Goal: Information Seeking & Learning: Learn about a topic

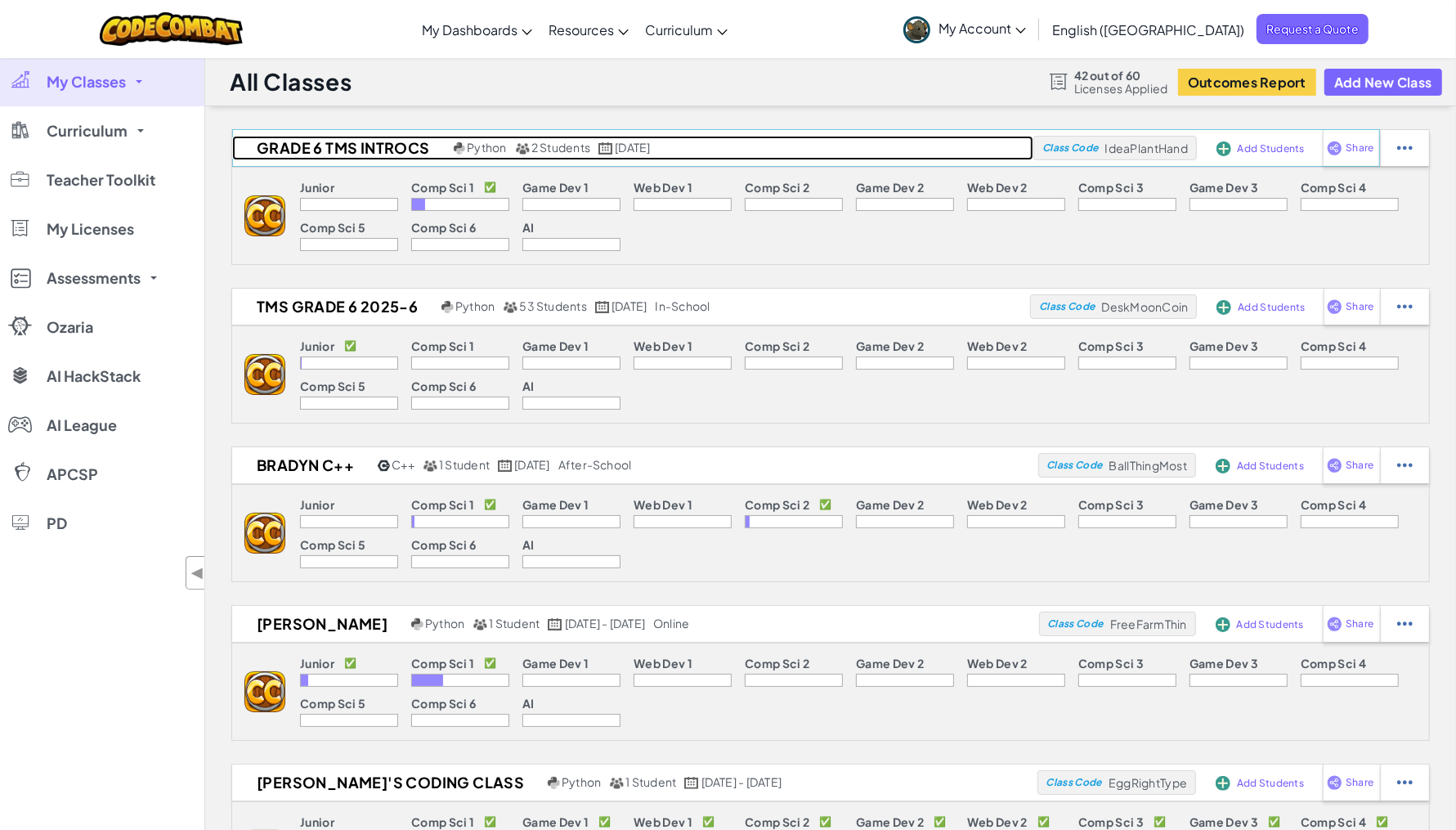
click at [370, 149] on h2 "Grade 6 TMS IntroCS" at bounding box center [341, 148] width 218 height 24
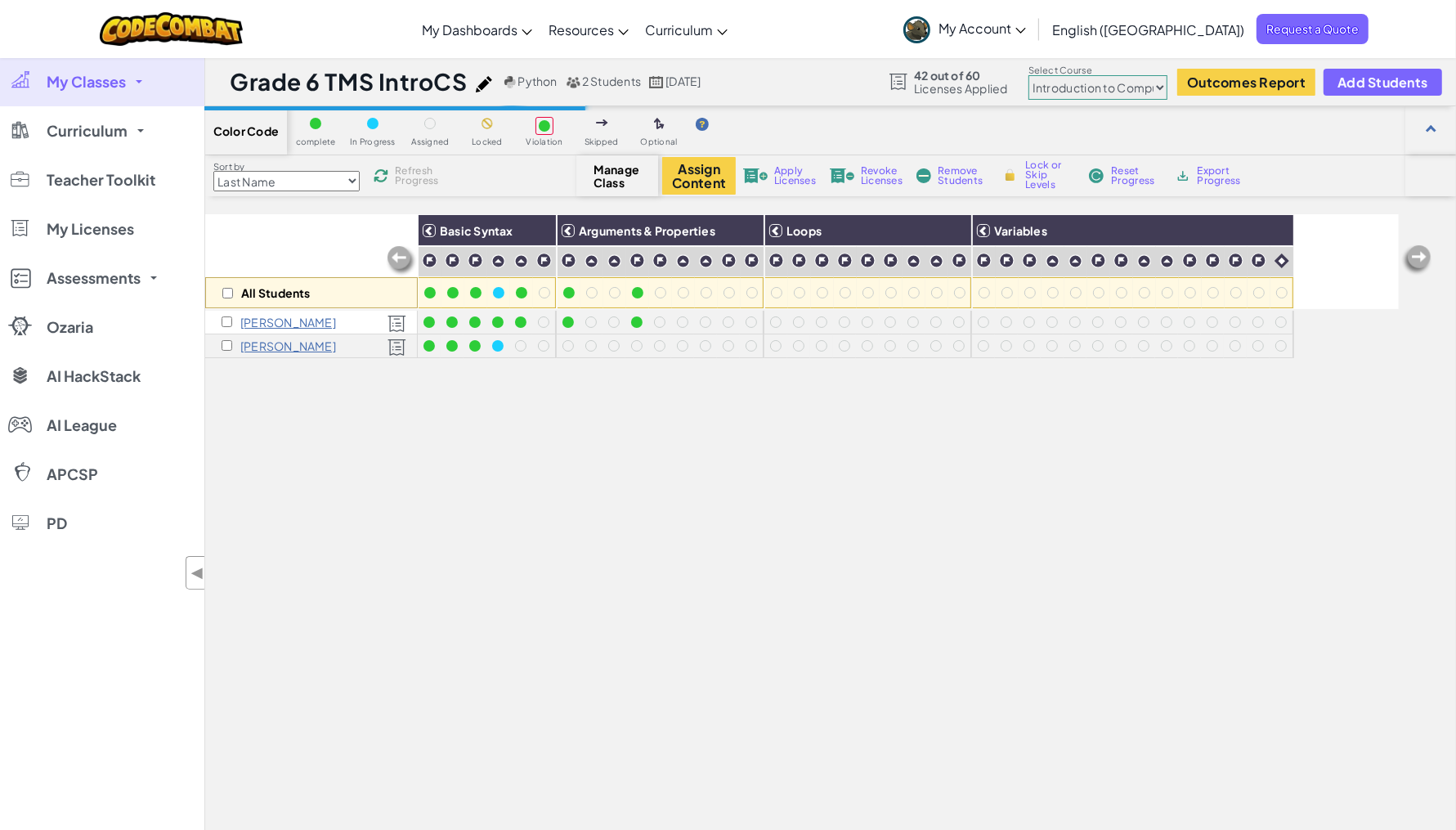
click at [75, 79] on span "My Classes" at bounding box center [85, 82] width 79 height 15
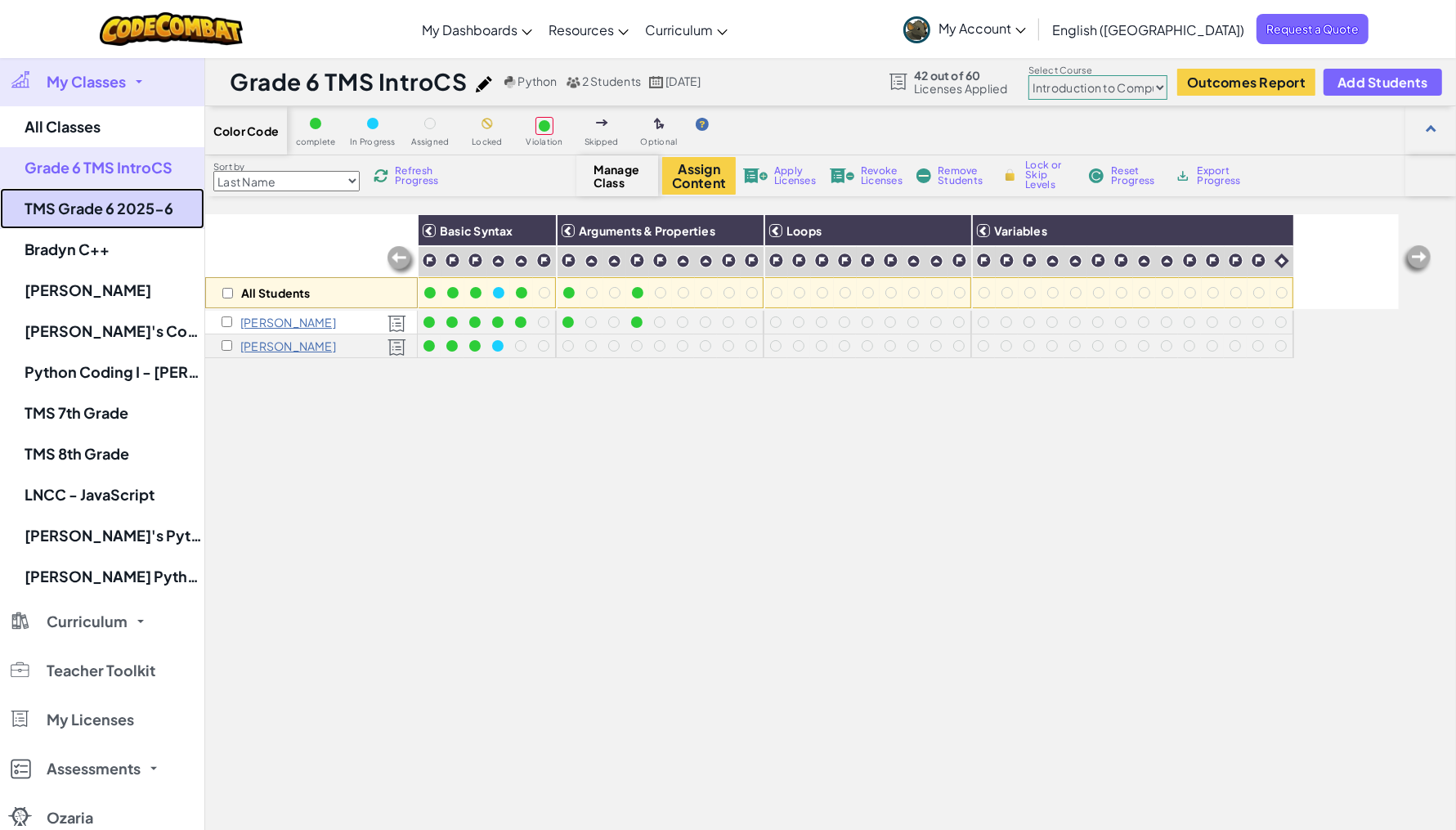
click at [98, 209] on link "TMS Grade 6 2025-6" at bounding box center [102, 208] width 204 height 41
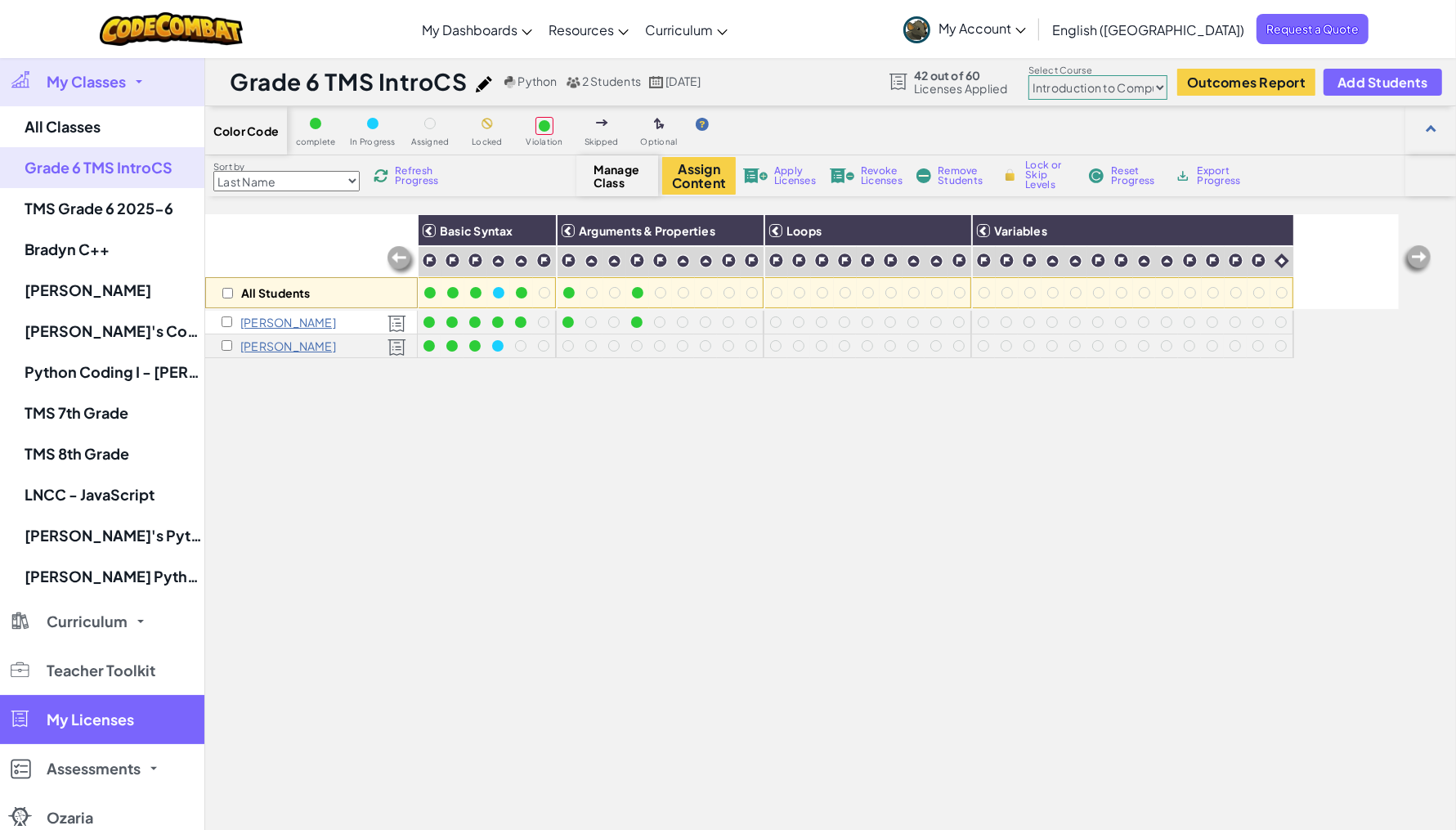
select select "65f32b6c87c07dbeb5ba1936"
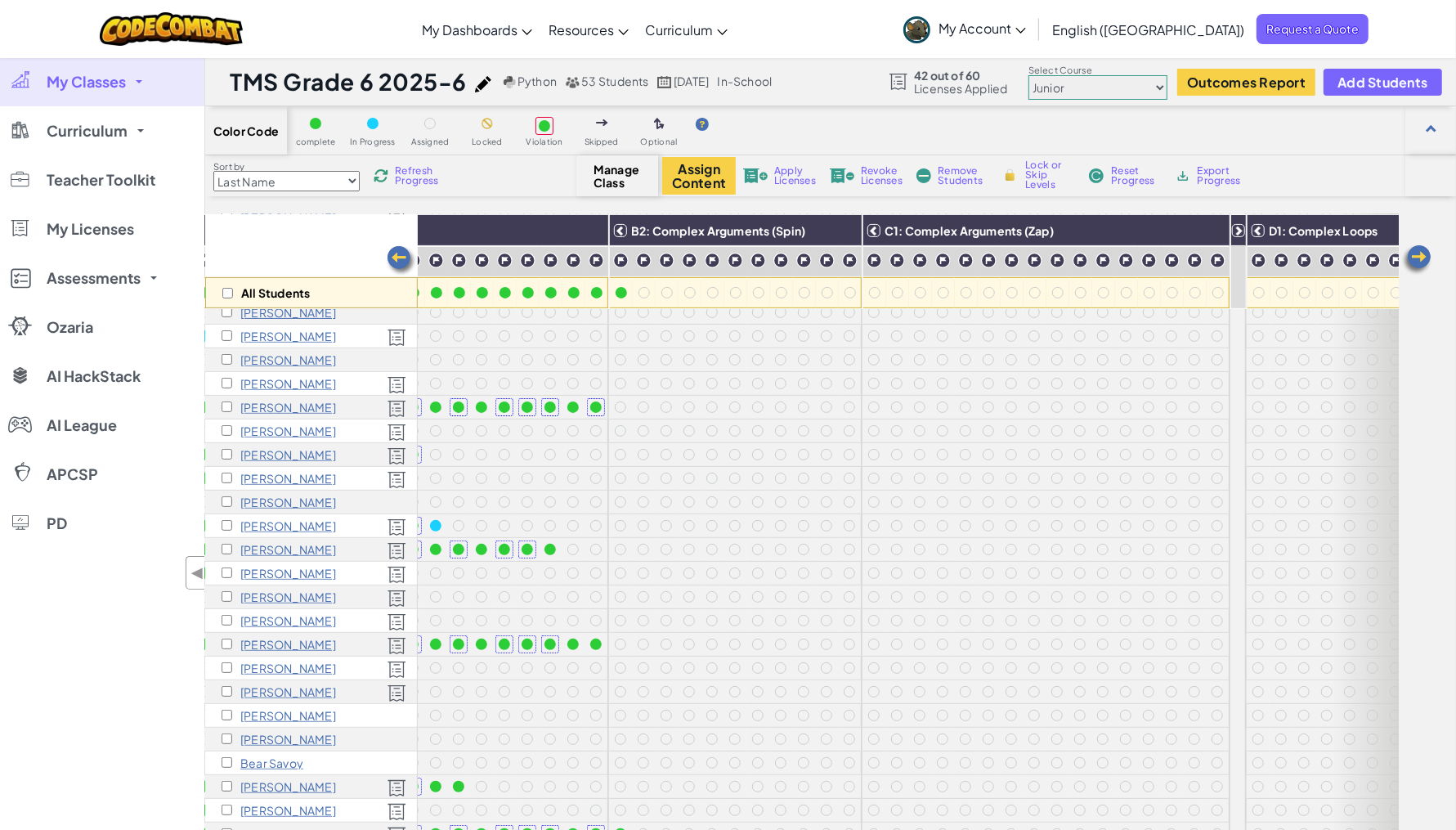
scroll to position [602, 662]
click at [131, 124] on link "Curriculum" at bounding box center [102, 131] width 204 height 49
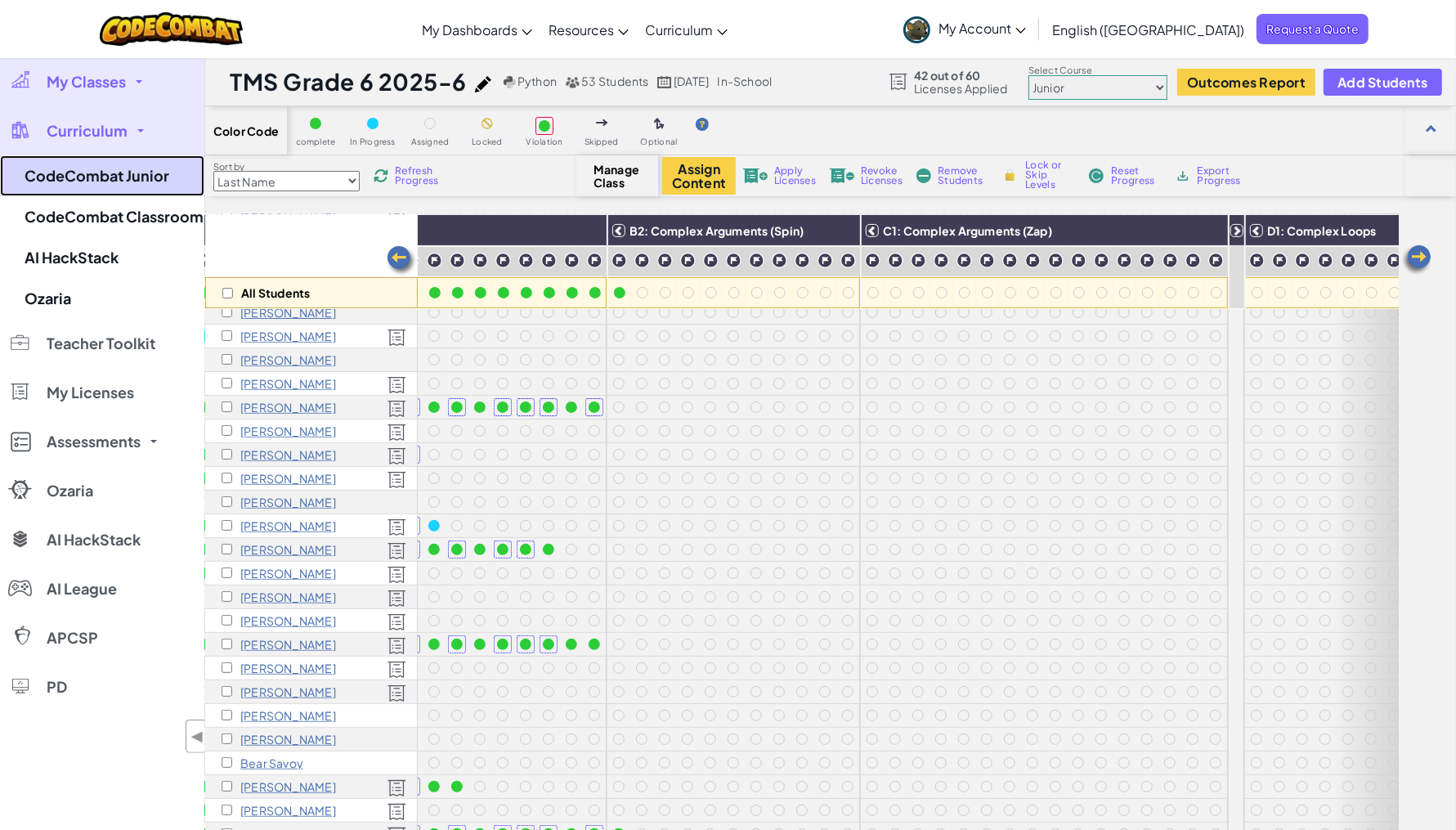
click at [120, 182] on link "CodeCombat Junior" at bounding box center [102, 175] width 204 height 41
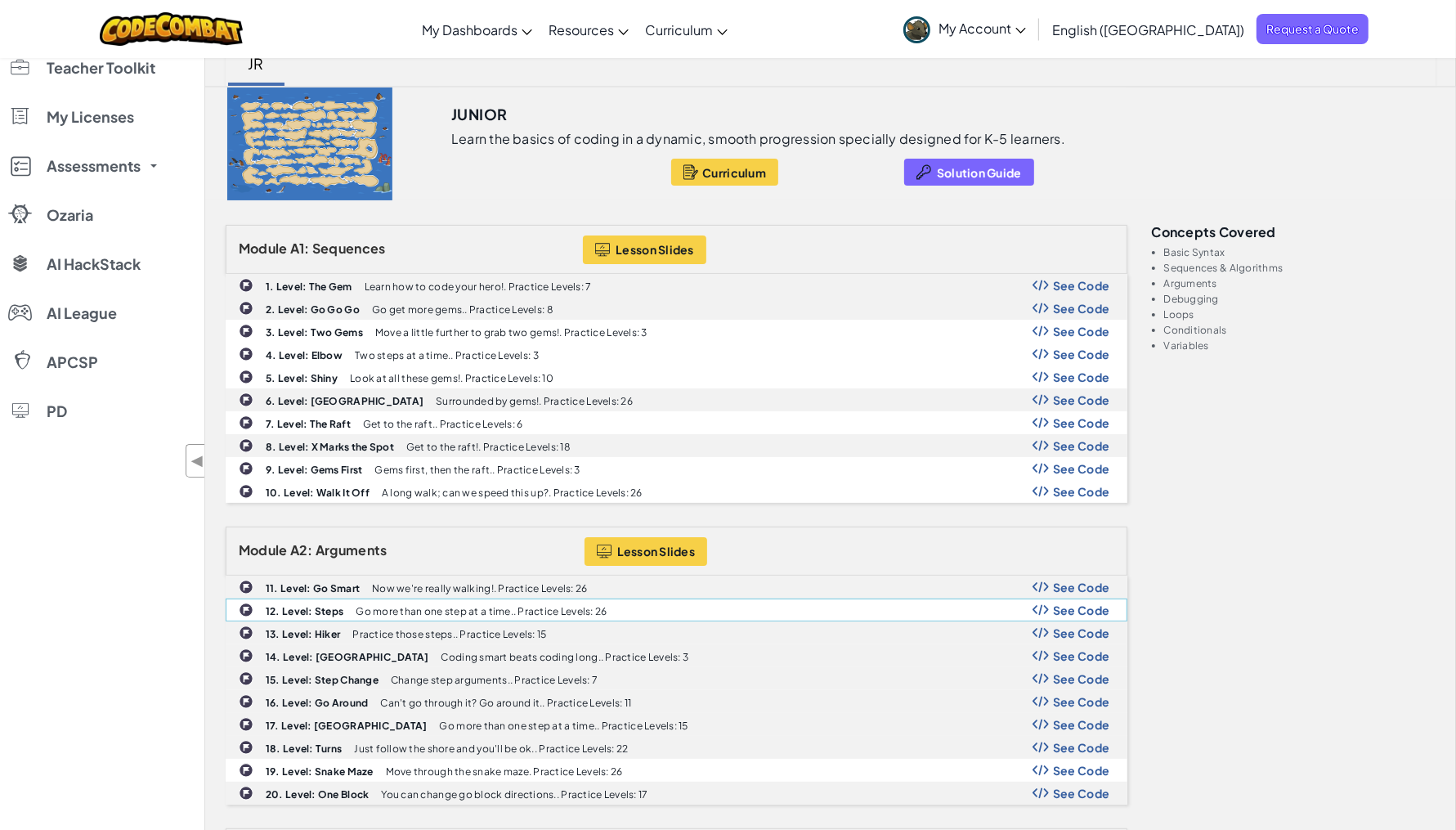
scroll to position [108, 0]
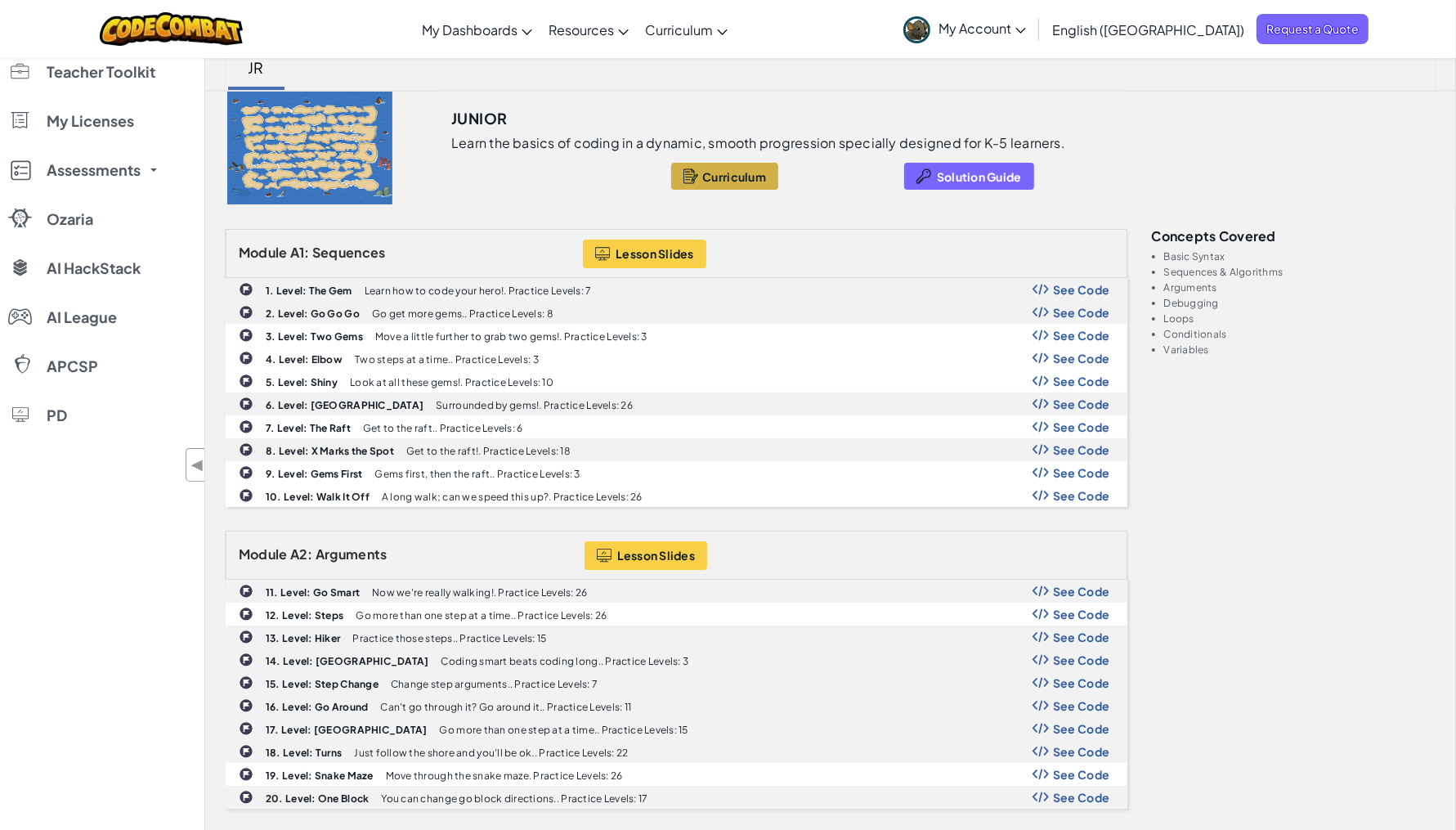
click at [713, 175] on span "Curriculum" at bounding box center [733, 177] width 63 height 13
